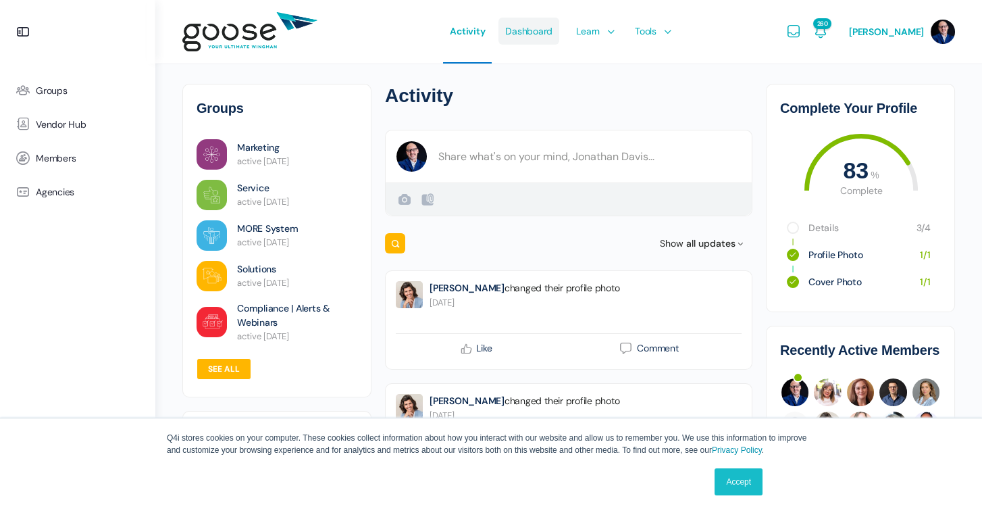
click at [531, 38] on span "Dashboard" at bounding box center [528, 30] width 47 height 63
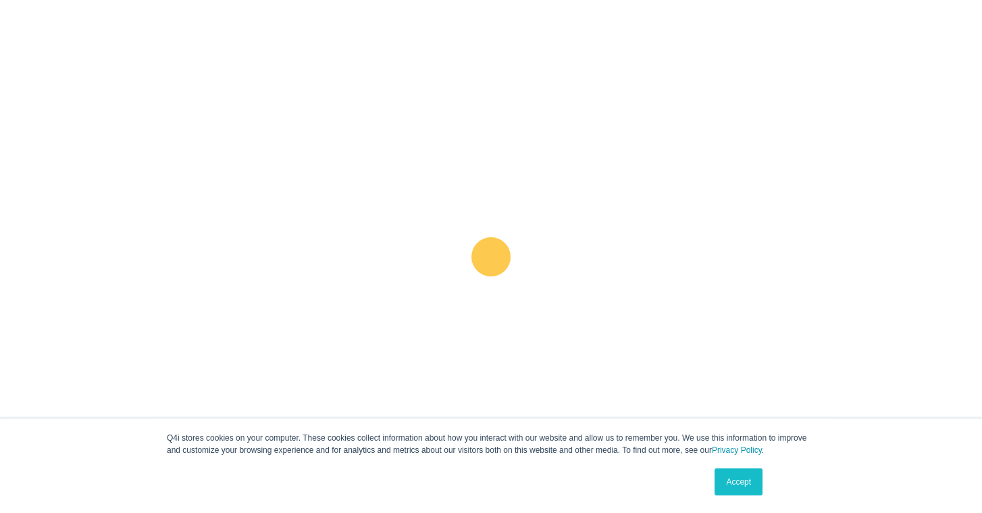
click at [738, 477] on link "Accept" at bounding box center [739, 481] width 48 height 27
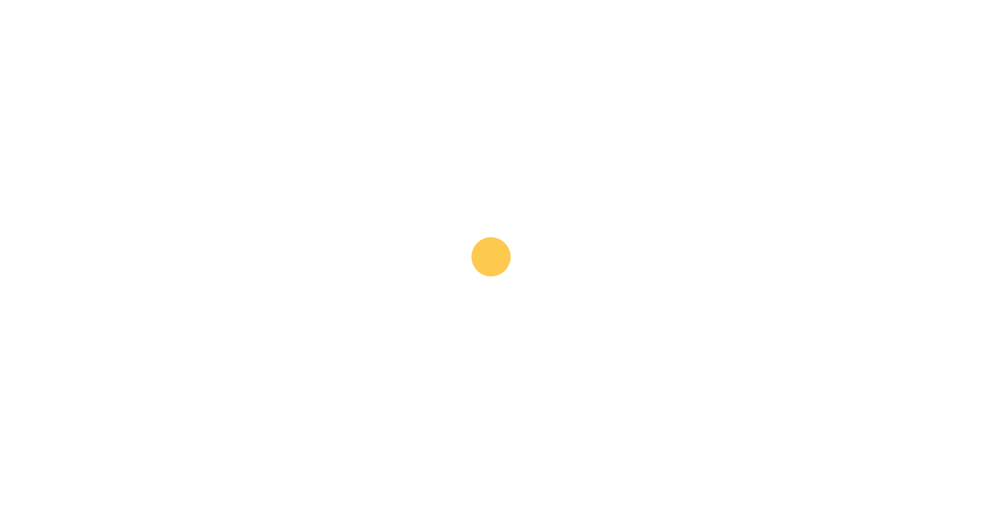
click at [738, 477] on e-page-transition at bounding box center [491, 256] width 982 height 513
click at [738, 482] on e-page-transition at bounding box center [491, 256] width 982 height 513
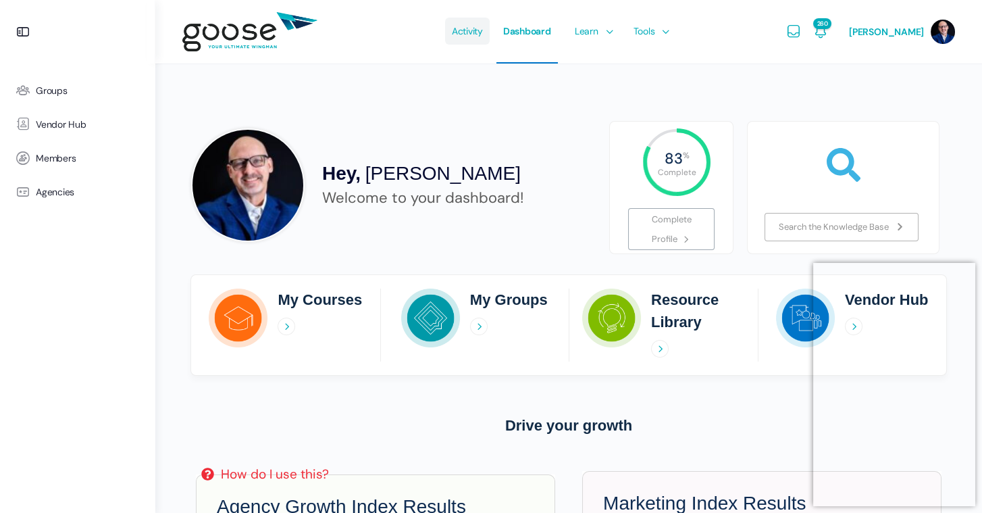
click at [475, 29] on span "Activity" at bounding box center [467, 30] width 31 height 63
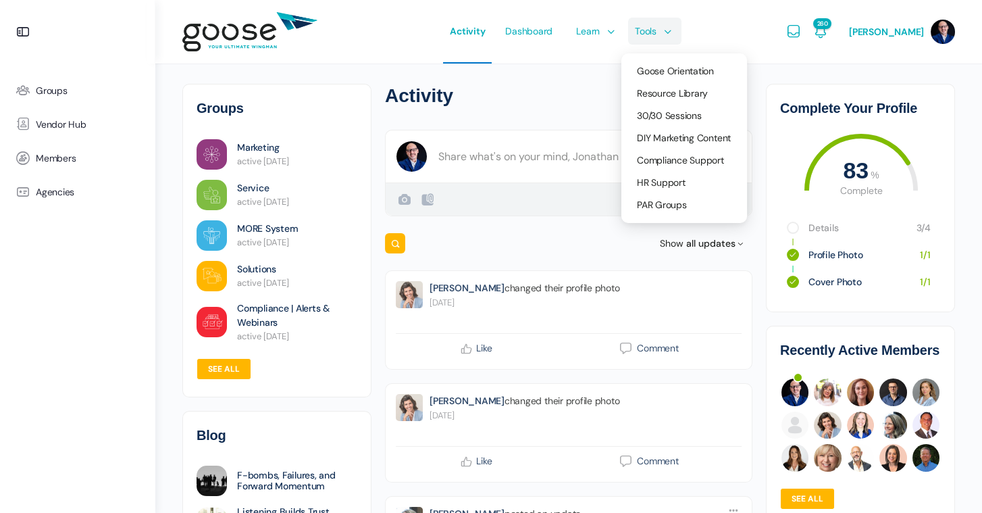
click at [650, 35] on e-page-transition at bounding box center [491, 256] width 982 height 513
click at [660, 91] on span "Resource Library" at bounding box center [672, 93] width 71 height 12
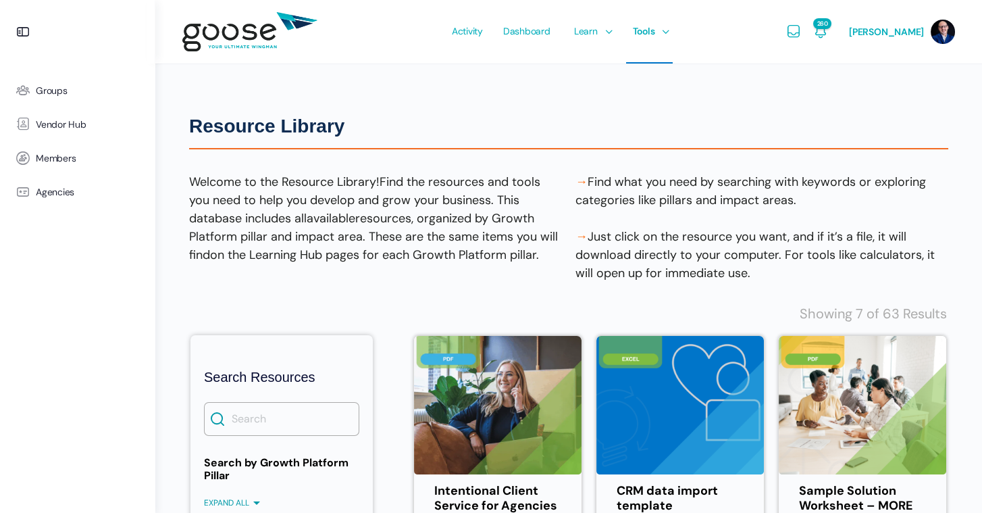
click at [259, 423] on e-page-transition at bounding box center [491, 256] width 982 height 513
click at [282, 432] on input "Search" at bounding box center [281, 419] width 155 height 34
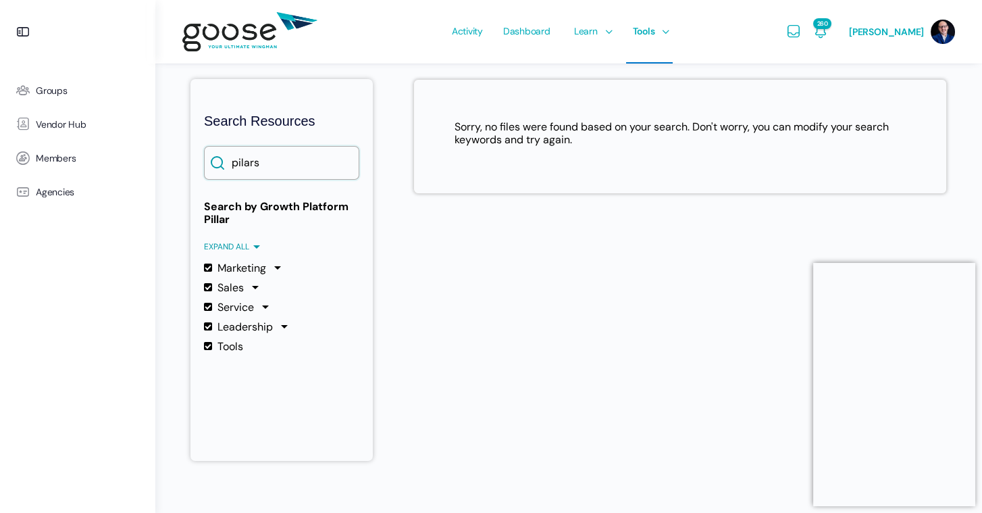
scroll to position [261, 0]
type input "pilars"
click at [275, 267] on div at bounding box center [277, 267] width 13 height 13
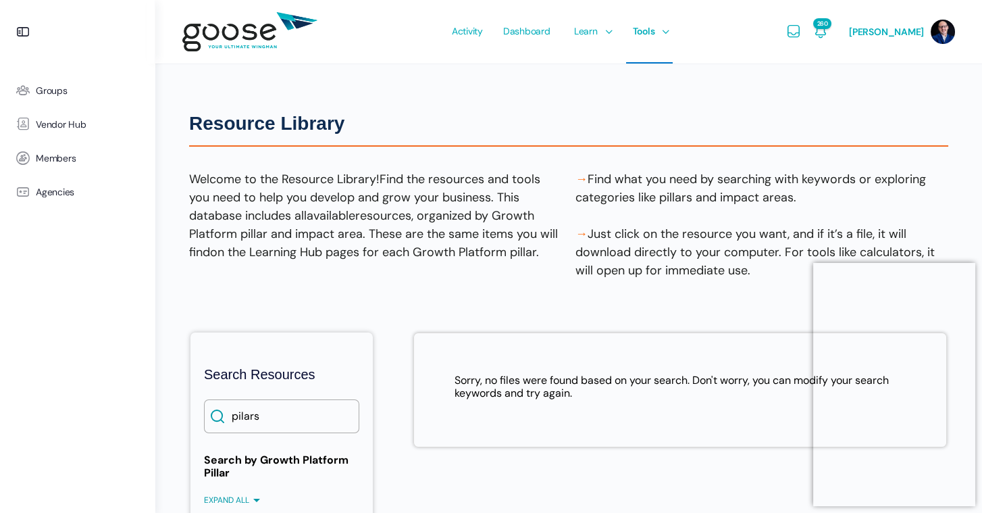
scroll to position [0, 0]
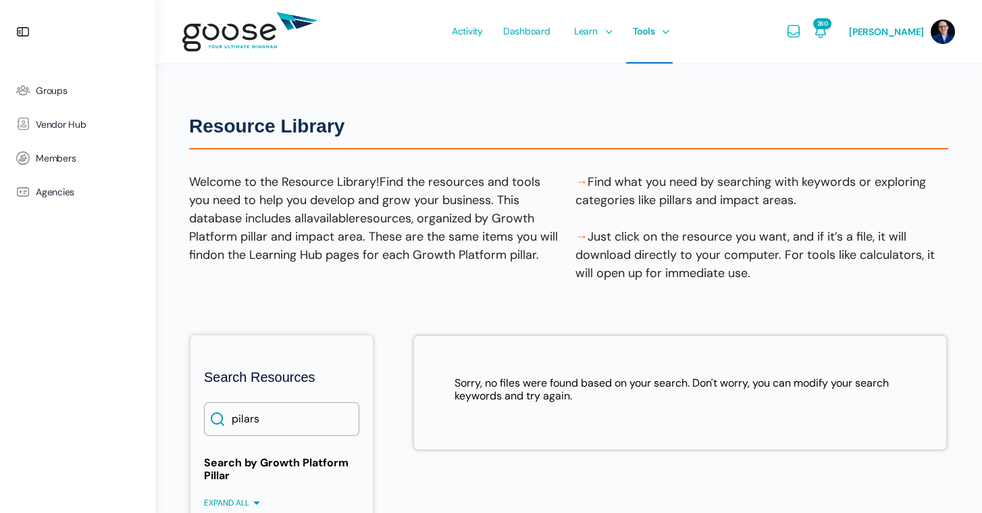
click at [500, 96] on div "Resource Library Resource Library Welcome to the Resource Library! Find the res…" at bounding box center [569, 454] width 786 height 783
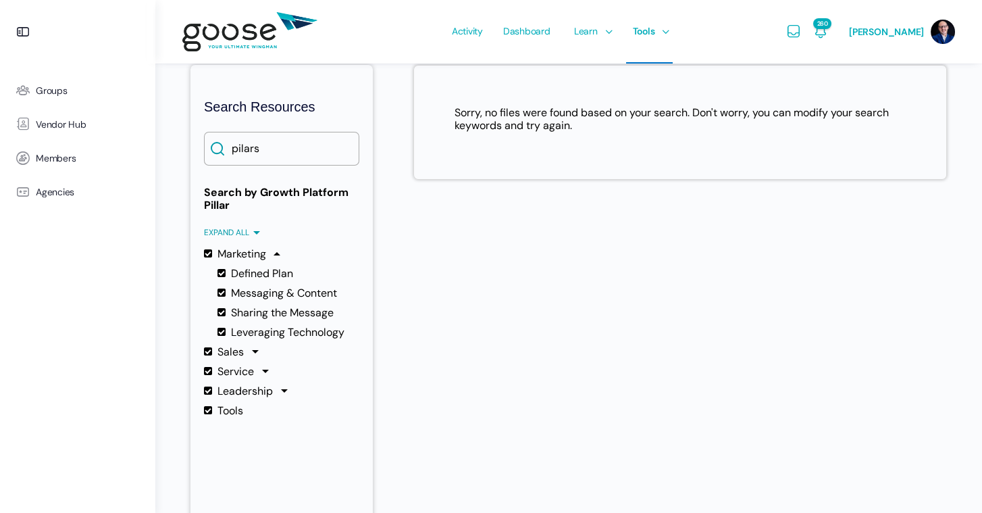
scroll to position [273, 0]
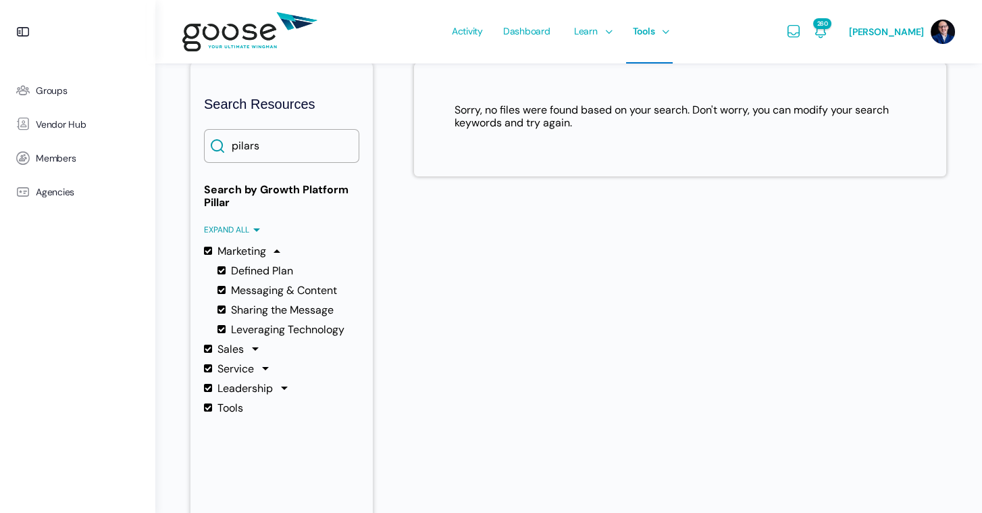
click at [230, 411] on label "Tools" at bounding box center [223, 407] width 39 height 13
click at [0, 0] on input "Tools" at bounding box center [0, 0] width 0 height 0
click at [204, 410] on label "Tools" at bounding box center [223, 407] width 39 height 13
click at [0, 0] on input "Tools" at bounding box center [0, 0] width 0 height 0
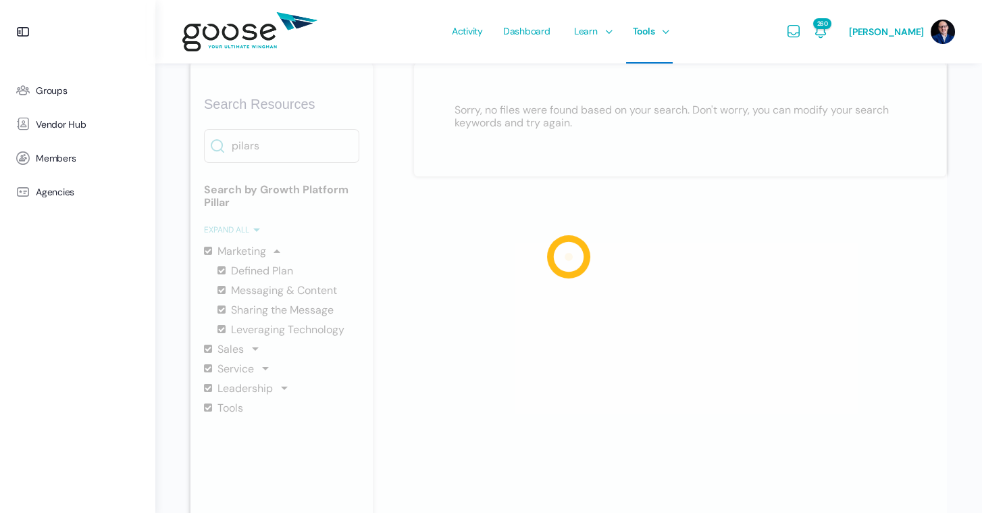
click at [283, 388] on div at bounding box center [568, 287] width 756 height 511
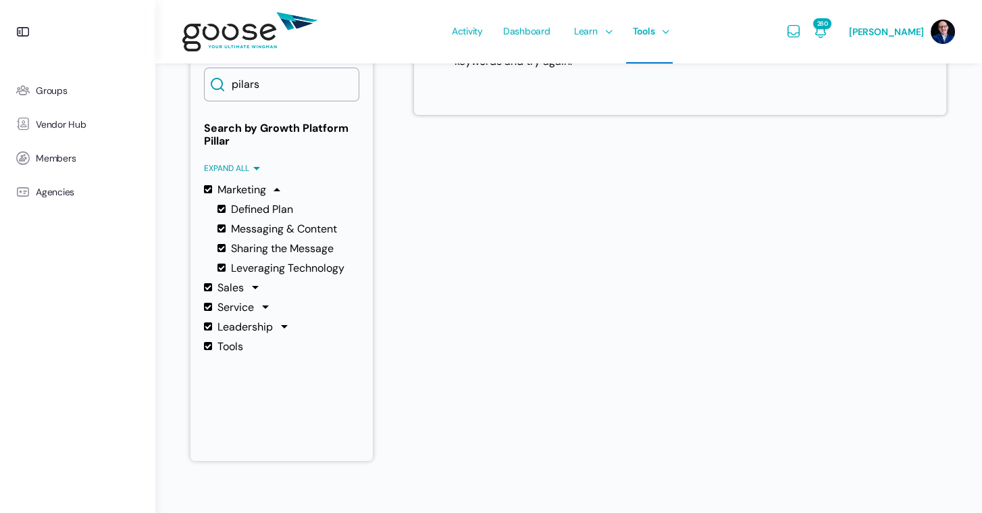
scroll to position [338, 0]
click at [252, 288] on div at bounding box center [255, 287] width 13 height 13
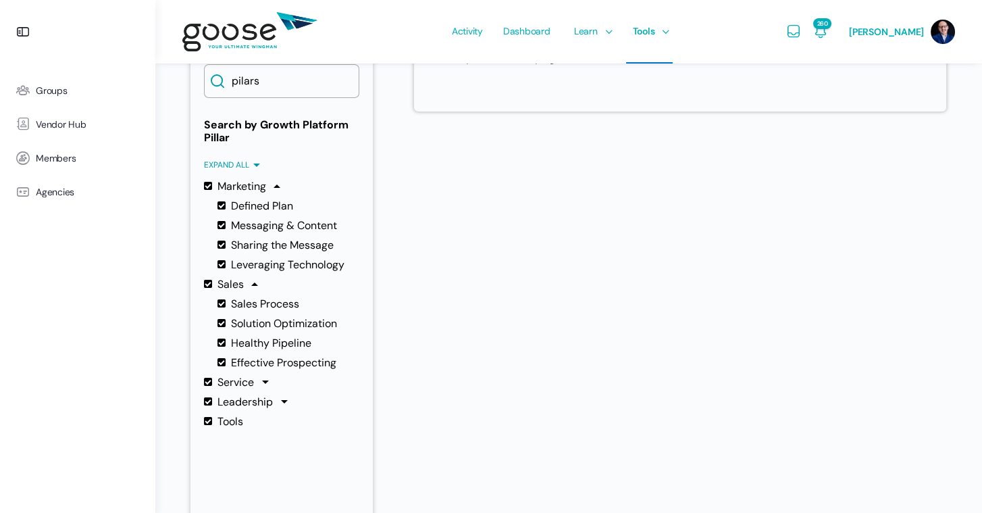
click at [262, 382] on div at bounding box center [265, 382] width 13 height 13
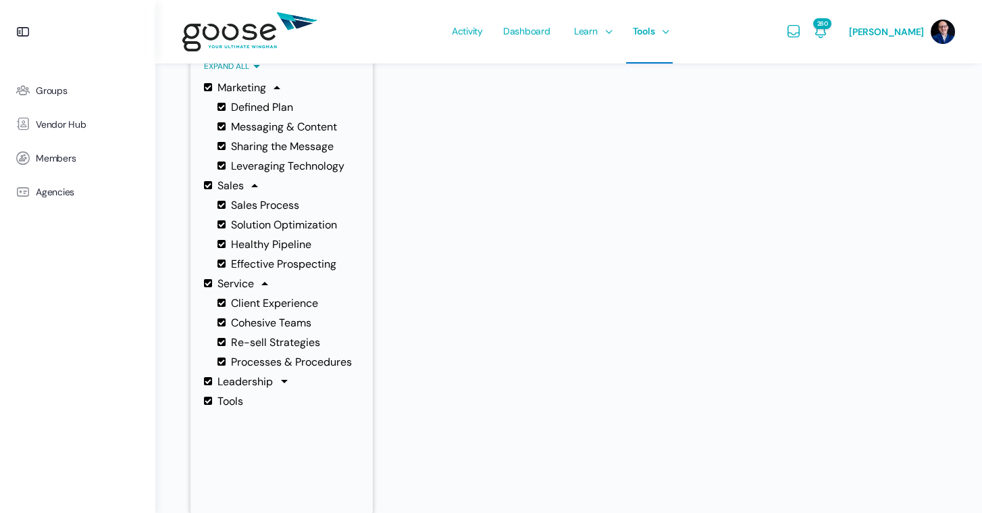
scroll to position [438, 0]
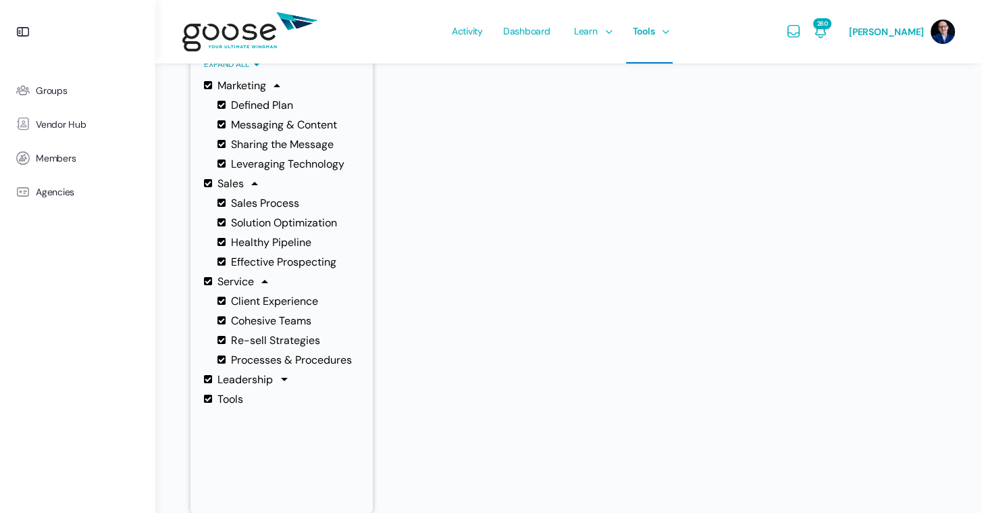
click at [282, 376] on div at bounding box center [284, 379] width 13 height 13
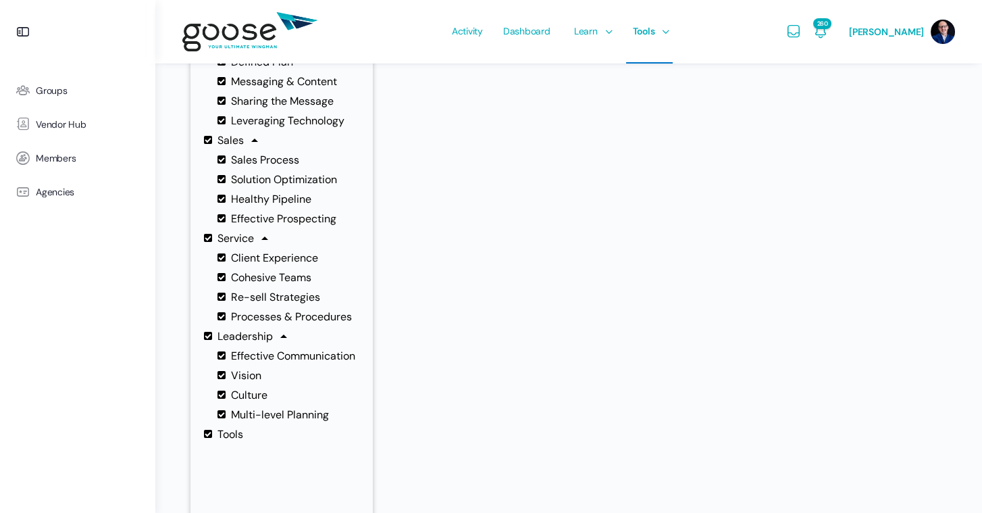
scroll to position [493, 0]
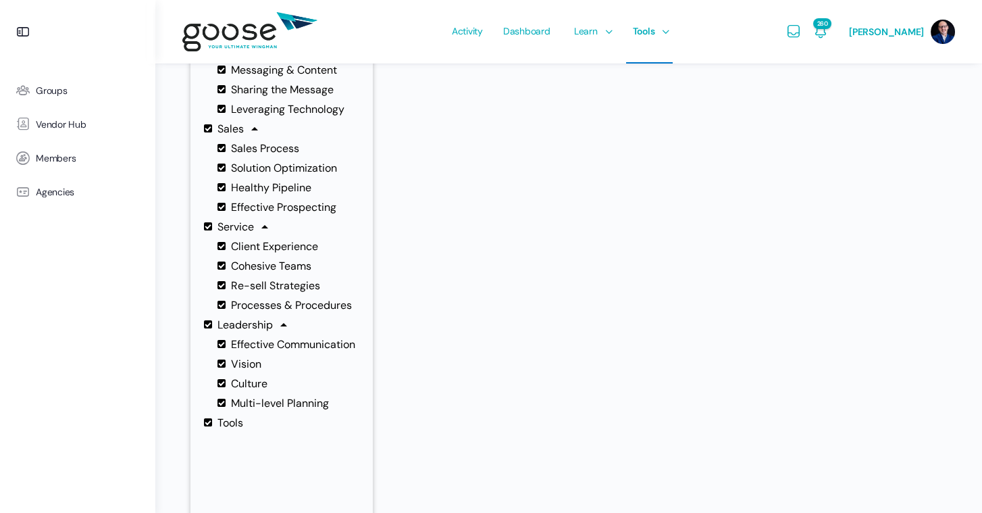
click at [761, 13] on div "Activity Dashboard Learn Courses Map Your Growth Marketing Hub Sales Hub Servic…" at bounding box center [559, 31] width 442 height 63
click at [830, 18] on span "260" at bounding box center [822, 23] width 18 height 11
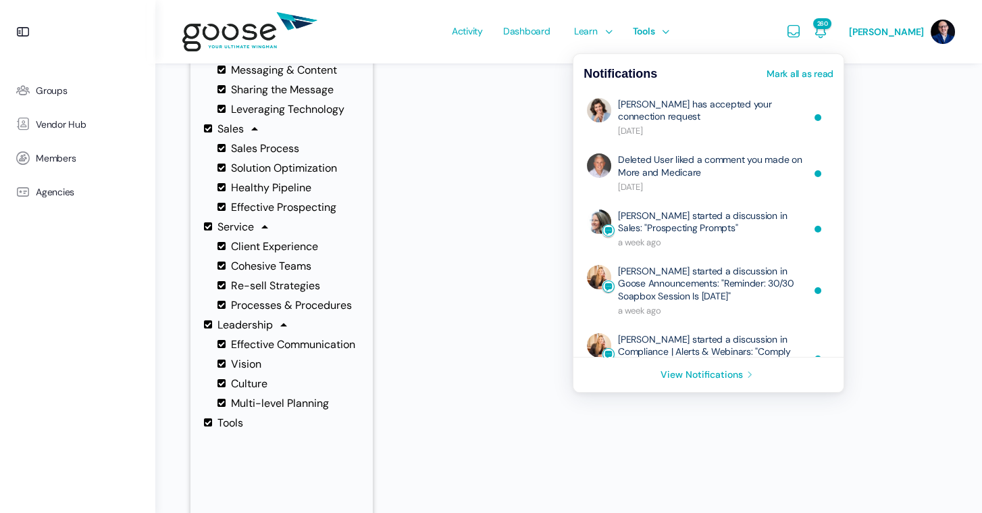
scroll to position [0, 0]
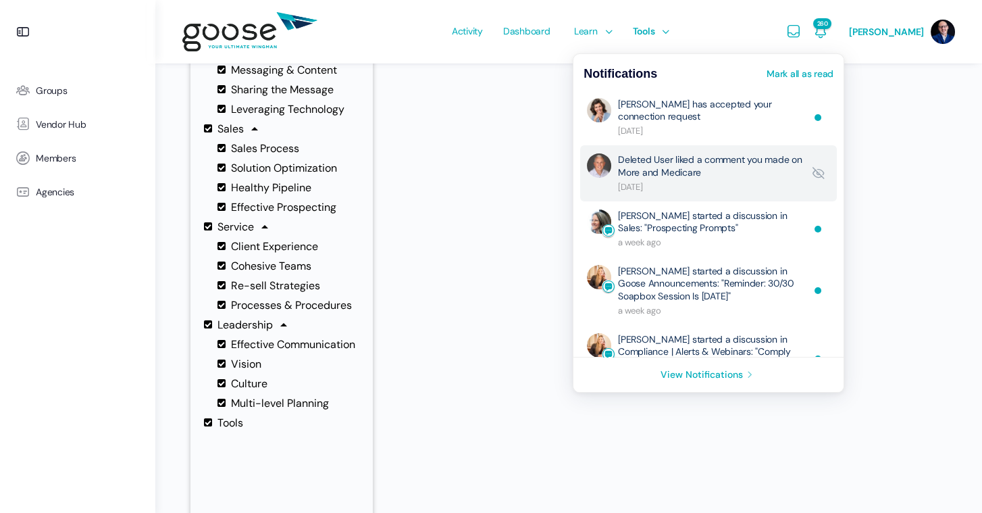
click at [719, 159] on link "Deleted User liked a comment you made on More and Medicare" at bounding box center [710, 172] width 185 height 39
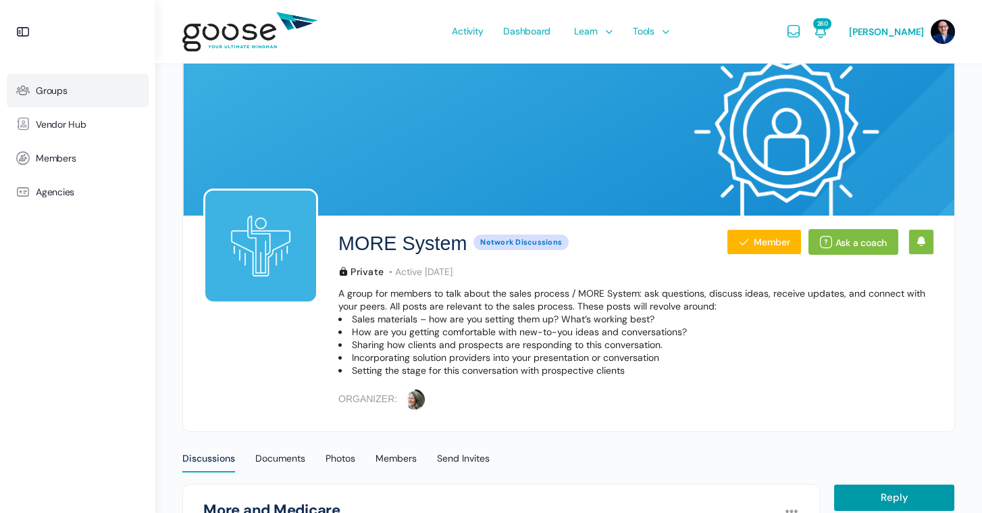
click at [59, 85] on span "Groups" at bounding box center [52, 90] width 32 height 11
